Goal: Navigation & Orientation: Find specific page/section

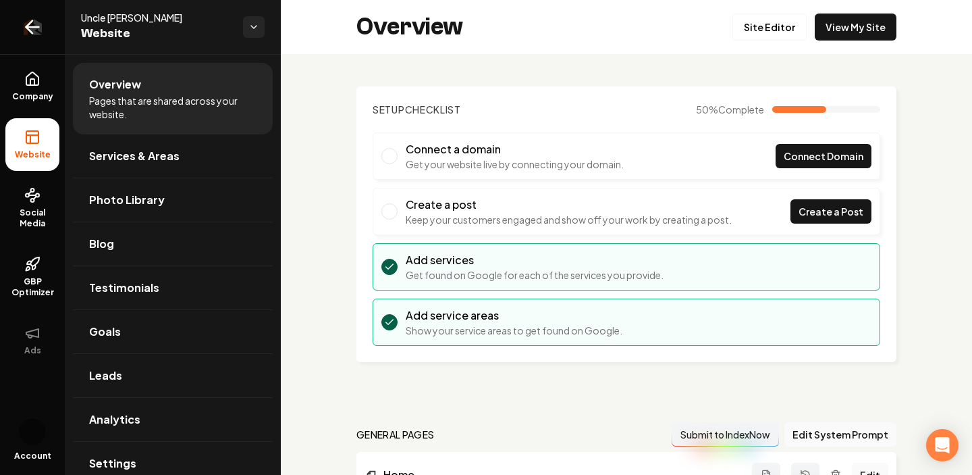
click at [35, 26] on icon "Return to dashboard" at bounding box center [33, 27] width 22 height 22
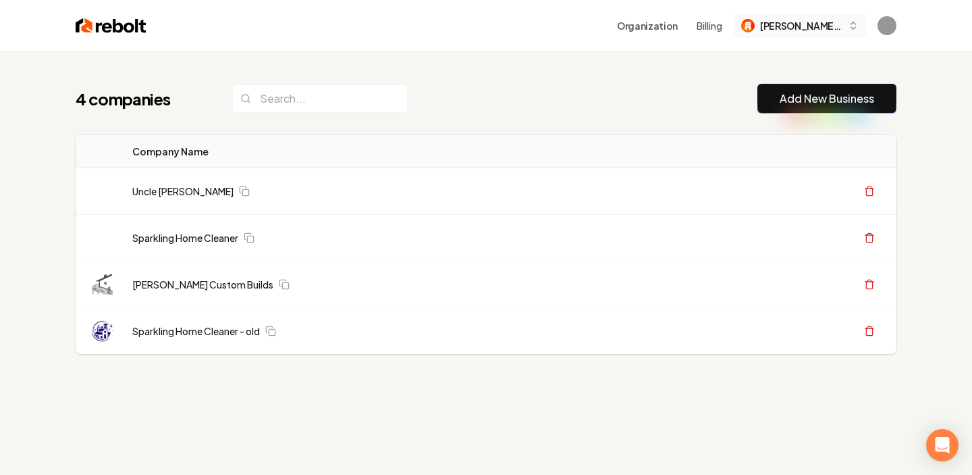
click at [807, 34] on button "Berg Custom Builds" at bounding box center [800, 26] width 134 height 24
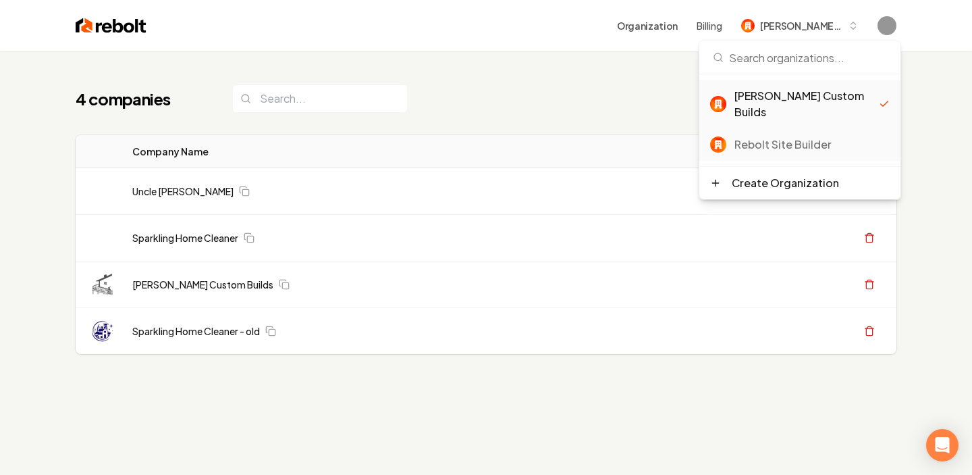
click at [747, 136] on div "Rebolt Site Builder" at bounding box center [811, 144] width 155 height 16
